Goal: Task Accomplishment & Management: Use online tool/utility

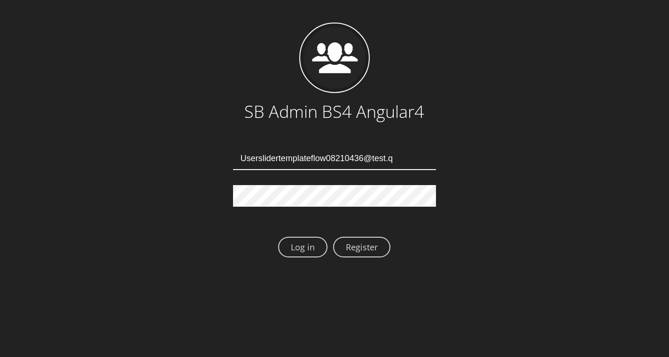
type input "Userslidertemplateflow08210436@test.qa"
type input "[EMAIL_ADDRESS][DOMAIN_NAME]"
